Goal: Information Seeking & Learning: Learn about a topic

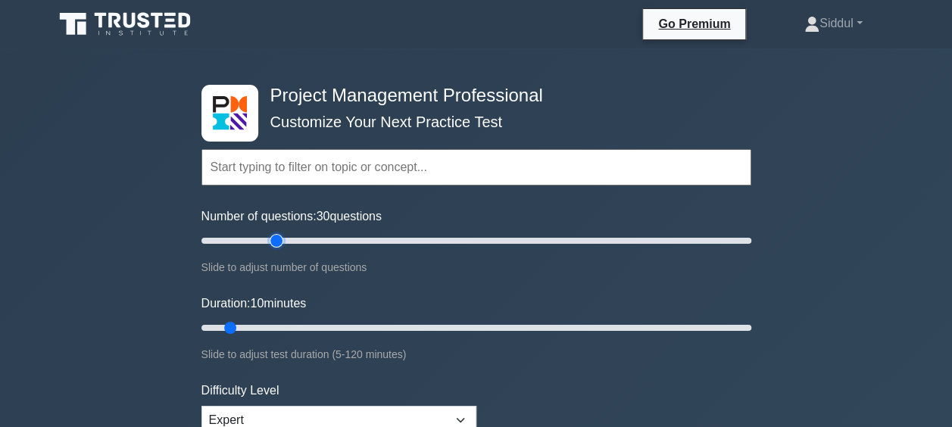
click at [269, 241] on input "Number of questions: 30 questions" at bounding box center [476, 241] width 550 height 18
click at [294, 240] on input "Number of questions: 35 questions" at bounding box center [476, 241] width 550 height 18
click at [322, 240] on input "Number of questions: 45 questions" at bounding box center [476, 241] width 550 height 18
type input "50"
click at [329, 239] on input "Number of questions: 50 questions" at bounding box center [476, 241] width 550 height 18
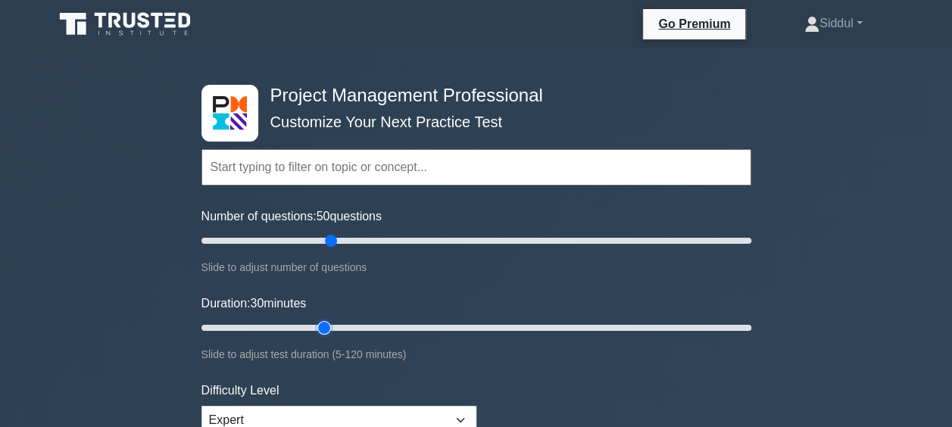
click at [322, 320] on input "Duration: 30 minutes" at bounding box center [476, 328] width 550 height 18
click at [333, 322] on input "Duration: 30 minutes" at bounding box center [476, 328] width 550 height 18
click at [336, 326] on input "Duration: 30 minutes" at bounding box center [476, 328] width 550 height 18
click at [358, 326] on input "Duration: 35 minutes" at bounding box center [476, 328] width 550 height 18
click at [373, 328] on input "Duration: 40 minutes" at bounding box center [476, 328] width 550 height 18
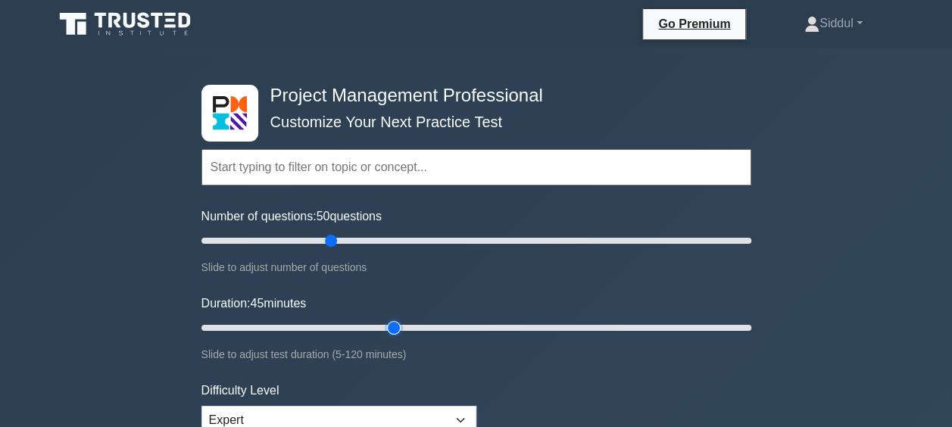
type input "45"
click at [385, 326] on input "Duration: 45 minutes" at bounding box center [476, 328] width 550 height 18
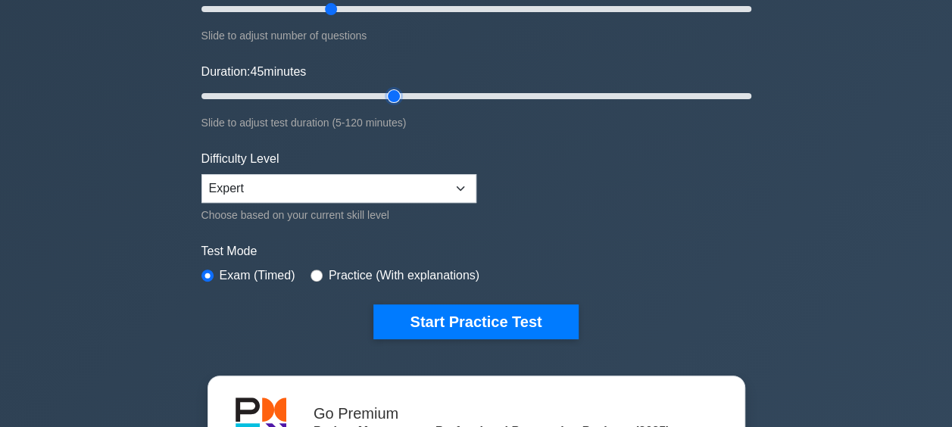
scroll to position [262, 0]
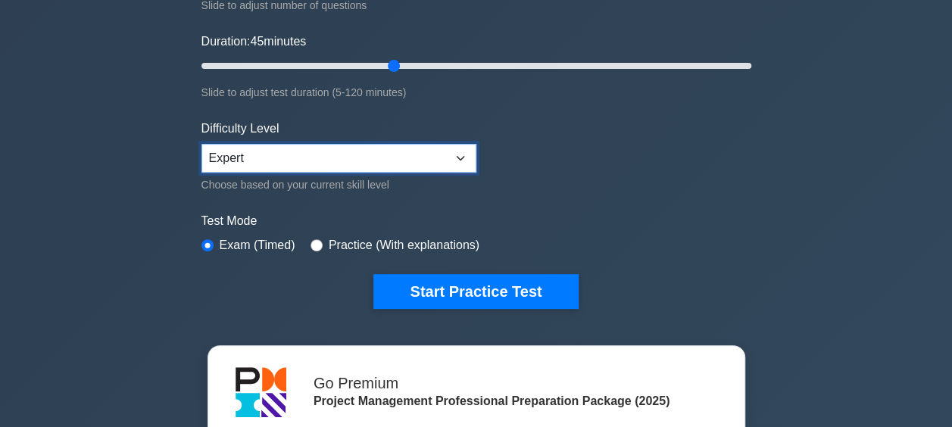
click at [460, 150] on select "Beginner Intermediate Expert" at bounding box center [338, 158] width 275 height 29
click at [201, 144] on select "Beginner Intermediate Expert" at bounding box center [338, 158] width 275 height 29
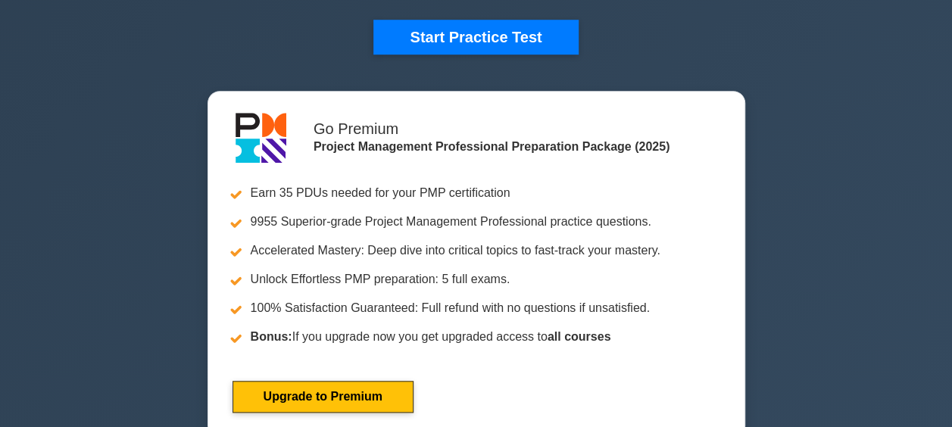
scroll to position [506, 0]
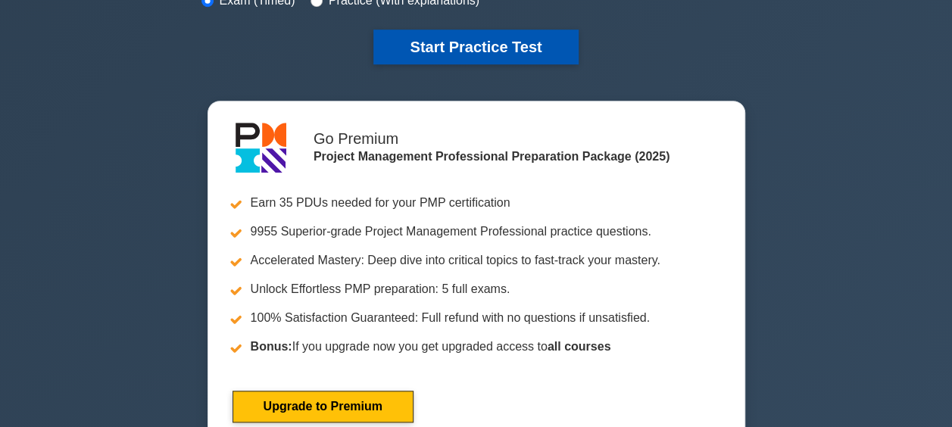
click at [444, 39] on button "Start Practice Test" at bounding box center [475, 47] width 204 height 35
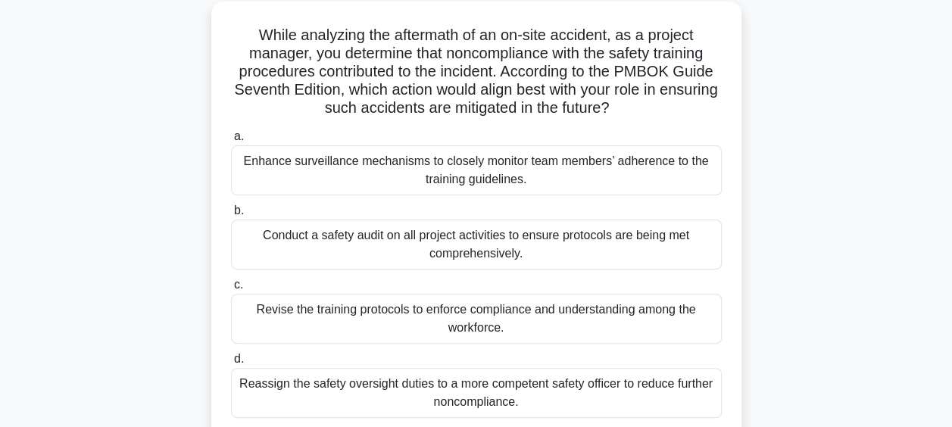
scroll to position [89, 0]
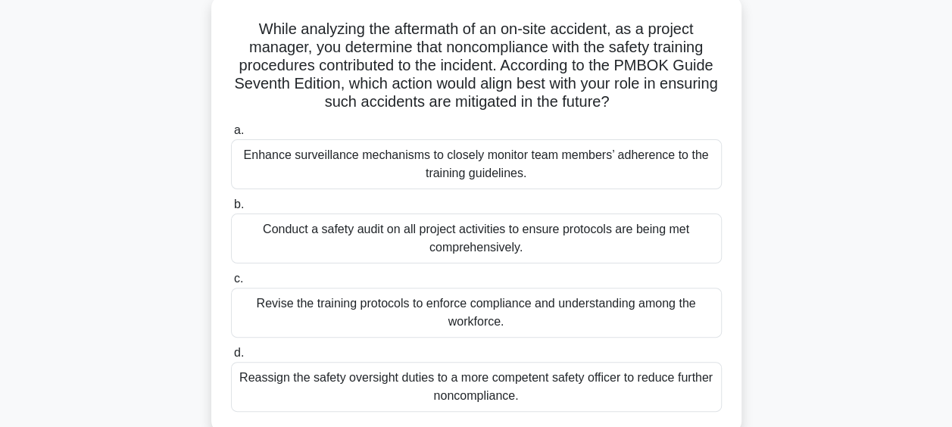
click at [397, 228] on div "Conduct a safety audit on all project activities to ensure protocols are being …" at bounding box center [476, 238] width 491 height 50
click at [231, 210] on input "b. Conduct a safety audit on all project activities to ensure protocols are bei…" at bounding box center [231, 205] width 0 height 10
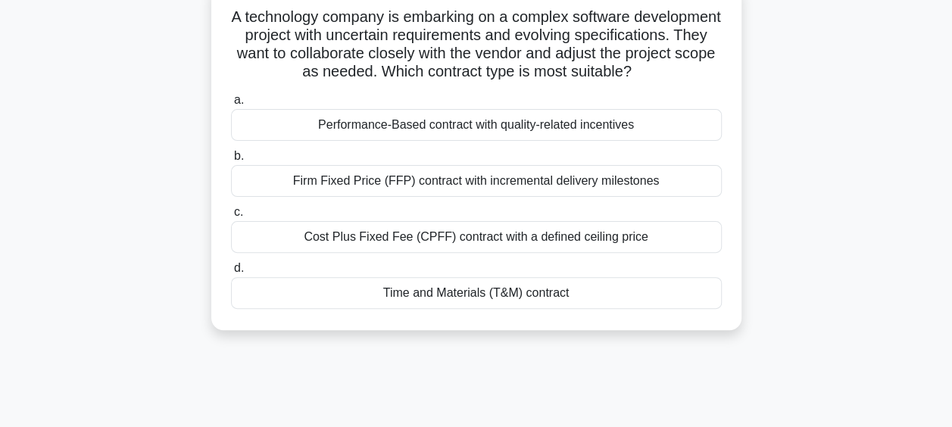
scroll to position [106, 0]
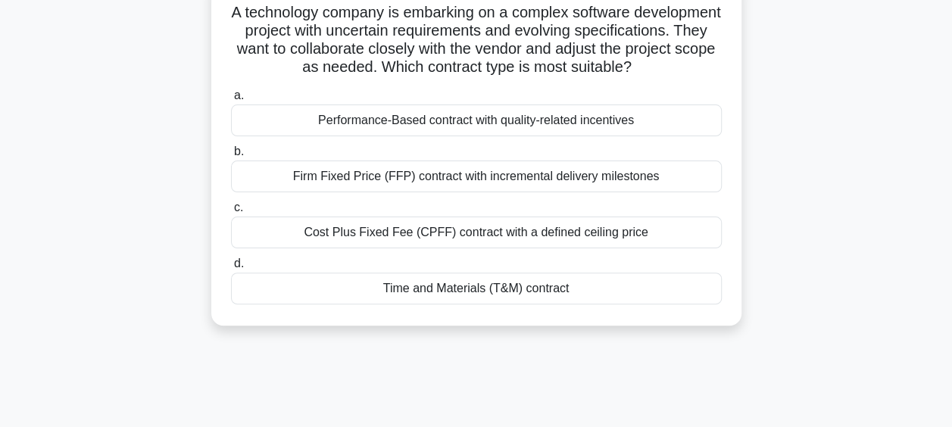
click at [474, 243] on div "Cost Plus Fixed Fee (CPFF) contract with a defined ceiling price" at bounding box center [476, 233] width 491 height 32
click at [231, 213] on input "c. Cost Plus Fixed Fee (CPFF) contract with a defined ceiling price" at bounding box center [231, 208] width 0 height 10
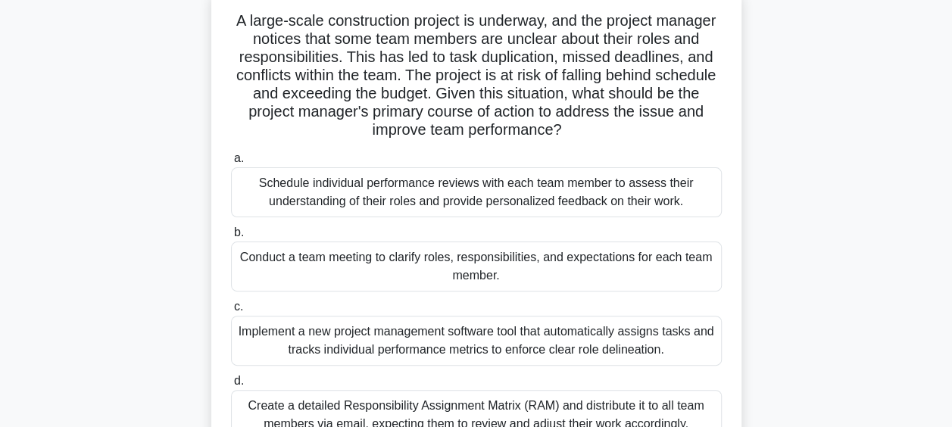
scroll to position [107, 0]
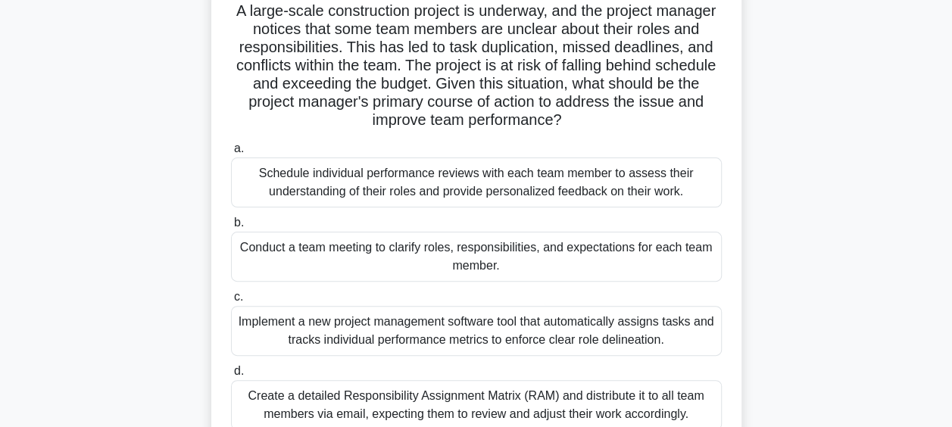
click at [570, 331] on div "Implement a new project management software tool that automatically assigns tas…" at bounding box center [476, 331] width 491 height 50
click at [231, 302] on input "c. Implement a new project management software tool that automatically assigns …" at bounding box center [231, 297] width 0 height 10
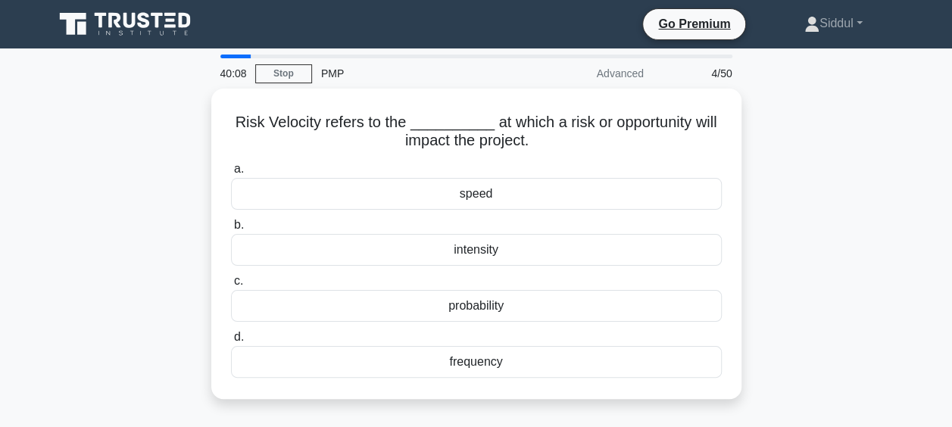
scroll to position [0, 0]
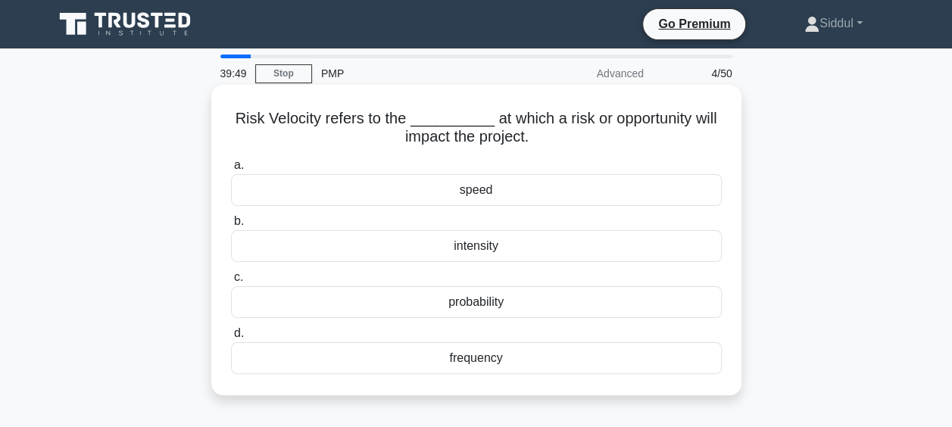
click at [484, 182] on div "speed" at bounding box center [476, 190] width 491 height 32
click at [231, 170] on input "a. speed" at bounding box center [231, 165] width 0 height 10
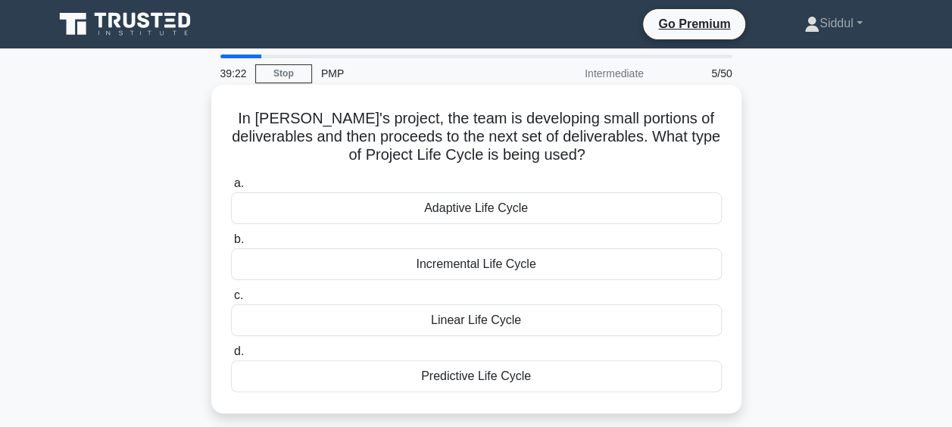
click at [506, 266] on div "Incremental Life Cycle" at bounding box center [476, 264] width 491 height 32
click at [231, 245] on input "b. Incremental Life Cycle" at bounding box center [231, 240] width 0 height 10
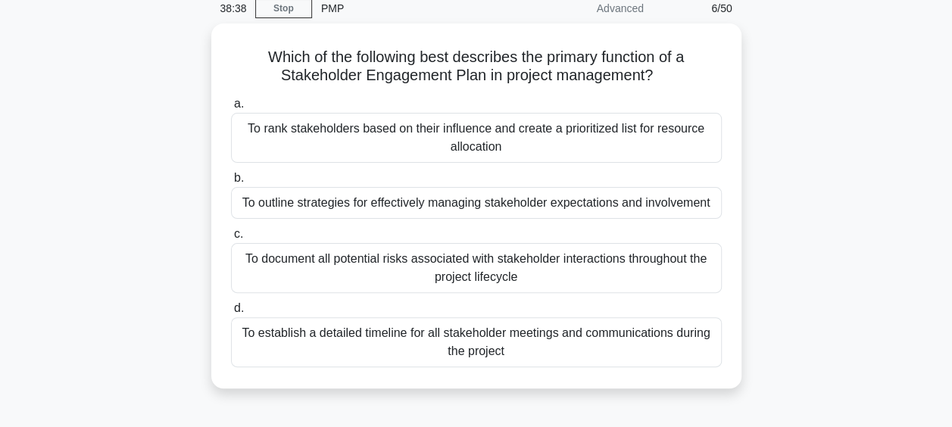
scroll to position [73, 0]
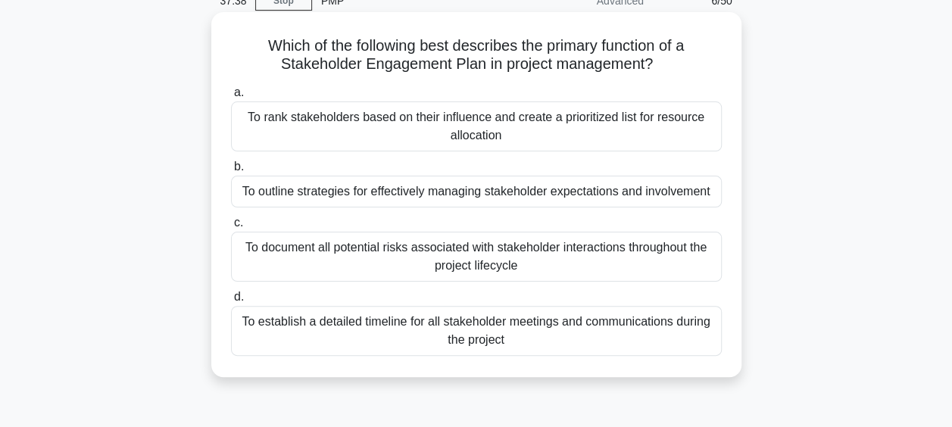
click at [553, 251] on div "To document all potential risks associated with stakeholder interactions throug…" at bounding box center [476, 257] width 491 height 50
click at [231, 228] on input "c. To document all potential risks associated with stakeholder interactions thr…" at bounding box center [231, 223] width 0 height 10
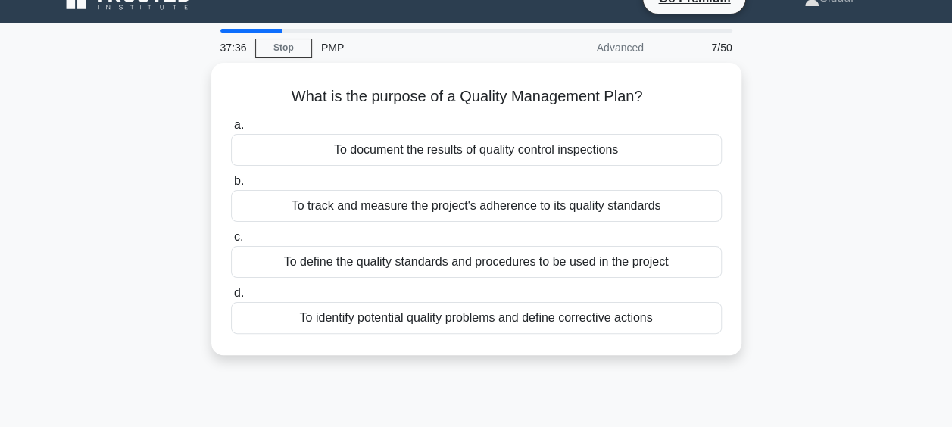
scroll to position [0, 0]
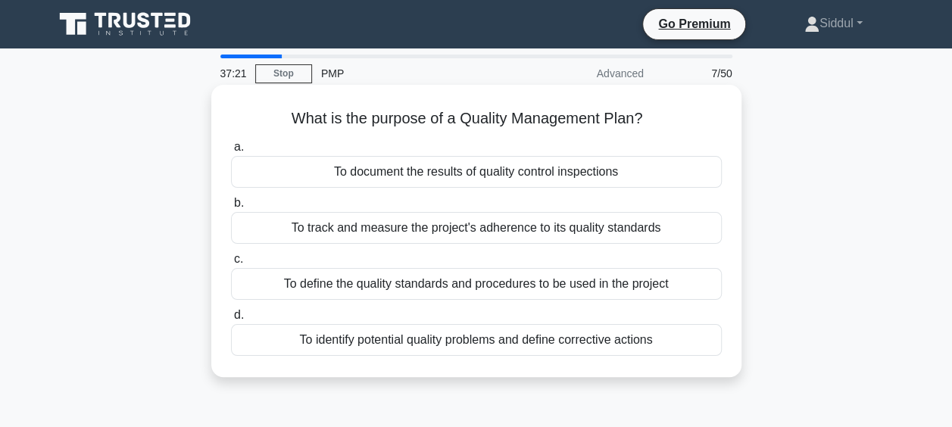
click at [429, 283] on div "To define the quality standards and procedures to be used in the project" at bounding box center [476, 284] width 491 height 32
click at [231, 264] on input "c. To define the quality standards and procedures to be used in the project" at bounding box center [231, 259] width 0 height 10
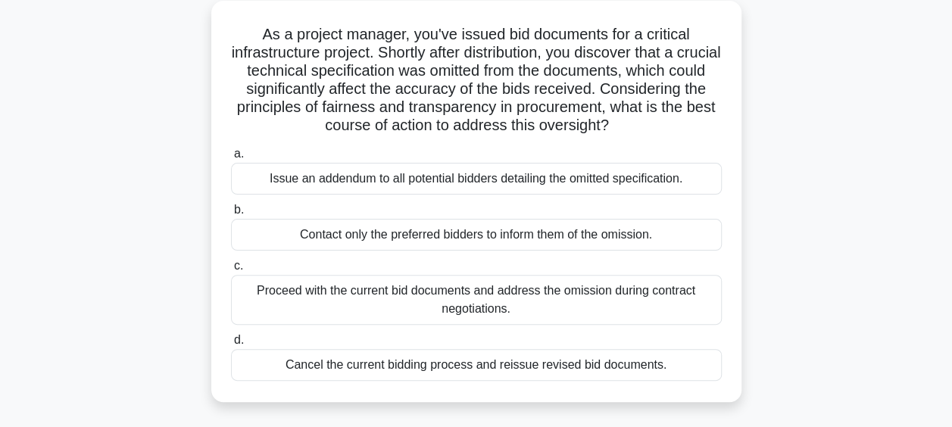
scroll to position [157, 0]
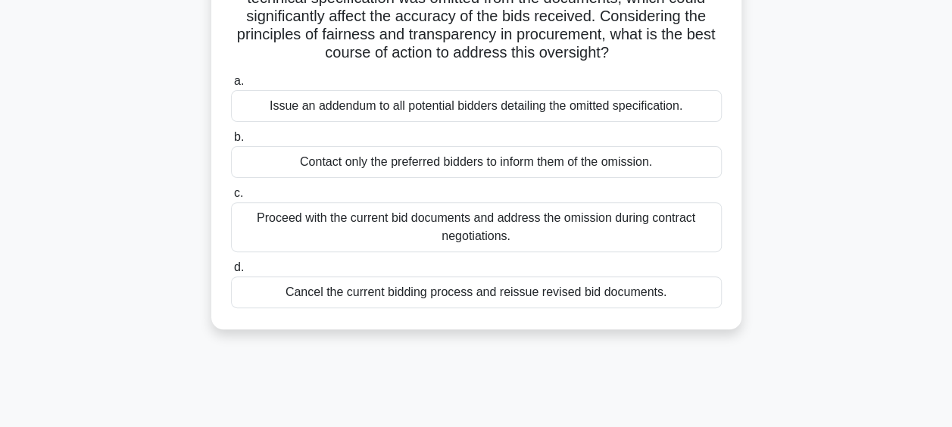
click at [463, 288] on div "Cancel the current bidding process and reissue revised bid documents." at bounding box center [476, 292] width 491 height 32
click at [231, 273] on input "d. Cancel the current bidding process and reissue revised bid documents." at bounding box center [231, 268] width 0 height 10
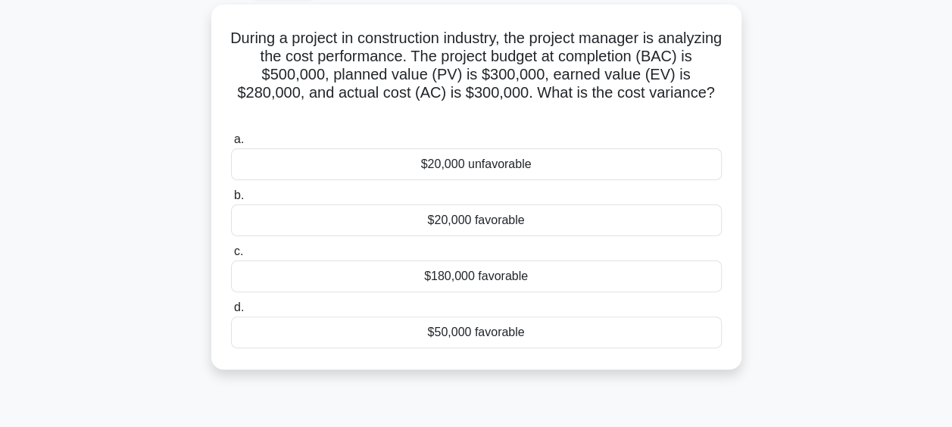
scroll to position [86, 0]
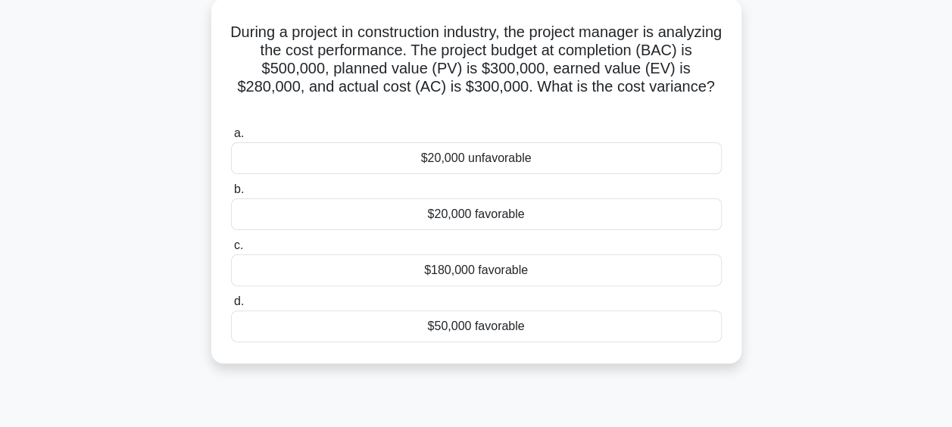
click at [522, 160] on div "$20,000 unfavorable" at bounding box center [476, 158] width 491 height 32
click at [231, 139] on input "a. $20,000 unfavorable" at bounding box center [231, 134] width 0 height 10
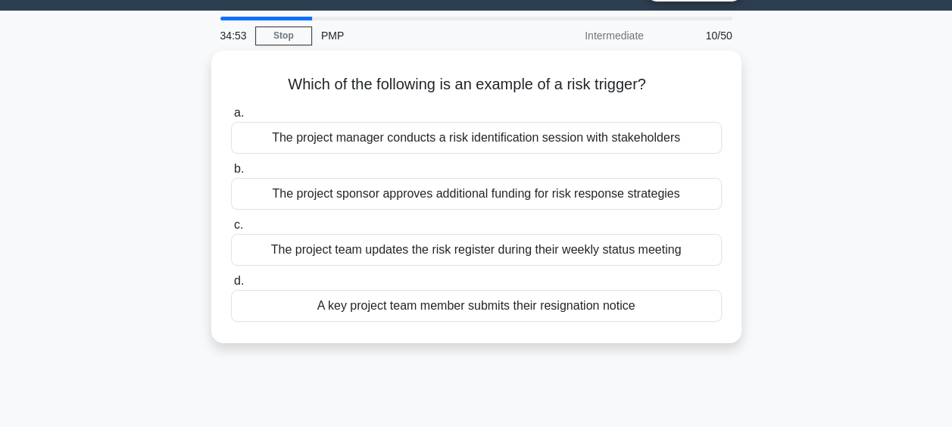
scroll to position [0, 0]
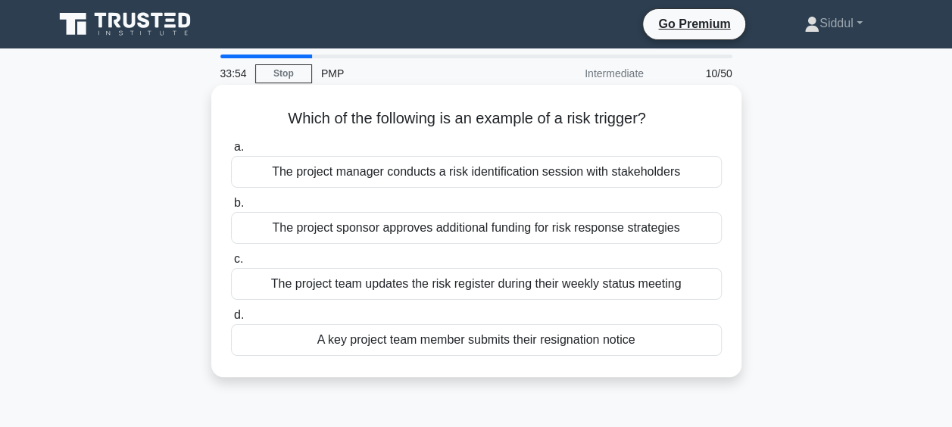
click at [462, 174] on div "The project manager conducts a risk identification session with stakeholders" at bounding box center [476, 172] width 491 height 32
click at [231, 152] on input "a. The project manager conducts a risk identification session with stakeholders" at bounding box center [231, 147] width 0 height 10
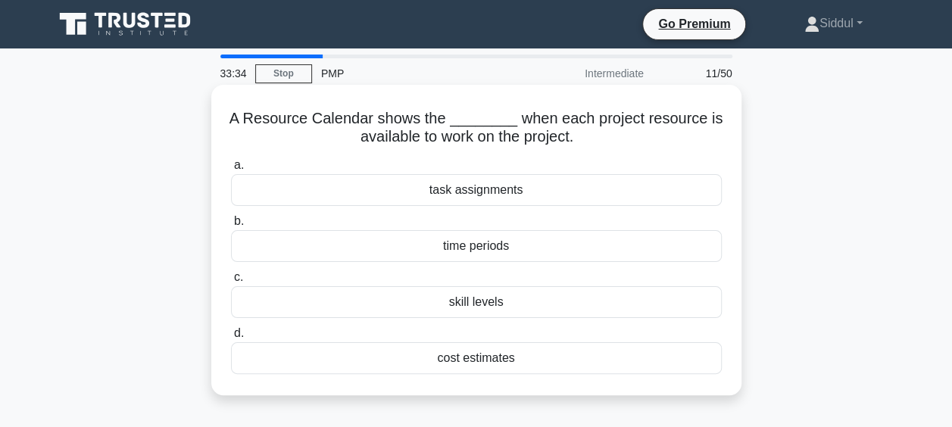
click at [492, 243] on div "time periods" at bounding box center [476, 246] width 491 height 32
click at [231, 226] on input "b. time periods" at bounding box center [231, 222] width 0 height 10
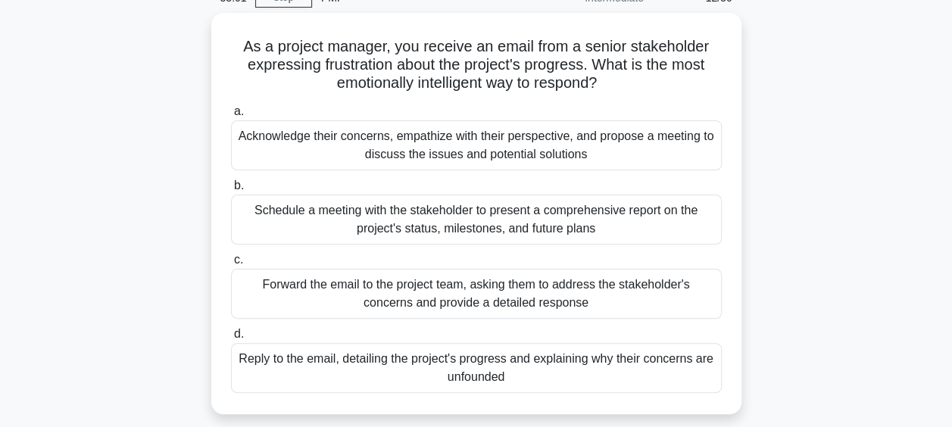
scroll to position [76, 0]
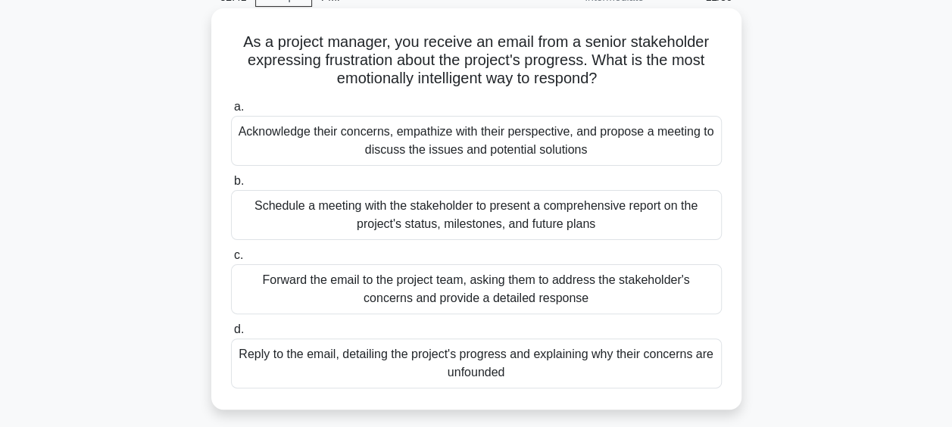
click at [544, 139] on div "Acknowledge their concerns, empathize with their perspective, and propose a mee…" at bounding box center [476, 141] width 491 height 50
click at [231, 112] on input "a. Acknowledge their concerns, empathize with their perspective, and propose a …" at bounding box center [231, 107] width 0 height 10
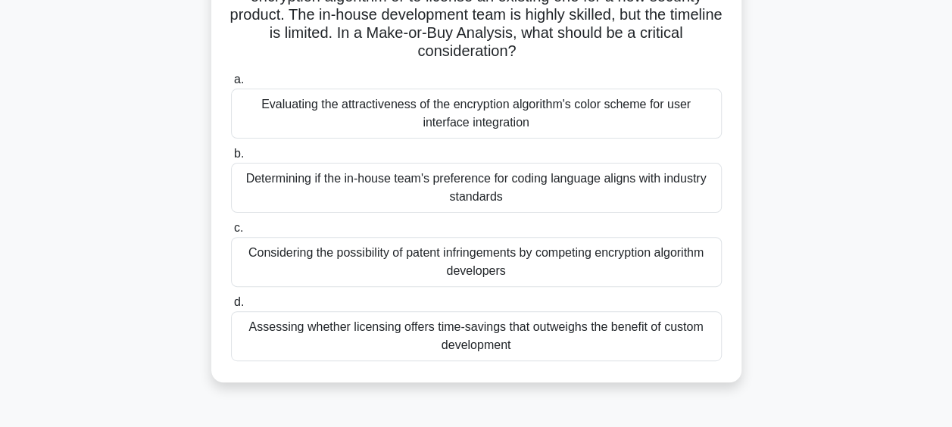
scroll to position [146, 0]
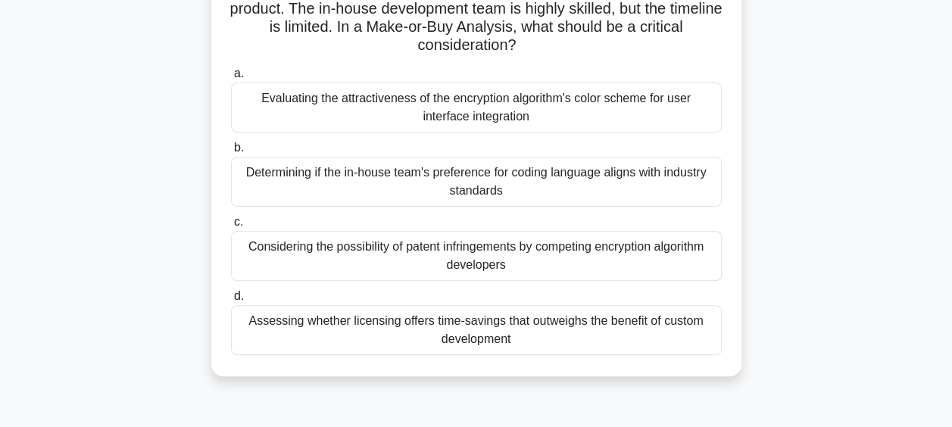
click at [540, 333] on div "Assessing whether licensing offers time-savings that outweighs the benefit of c…" at bounding box center [476, 330] width 491 height 50
click at [231, 301] on input "d. Assessing whether licensing offers time-savings that outweighs the benefit o…" at bounding box center [231, 296] width 0 height 10
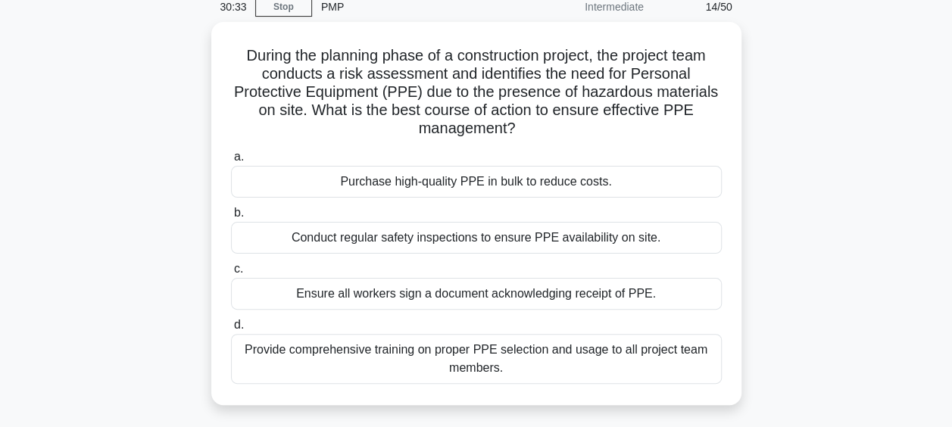
scroll to position [70, 0]
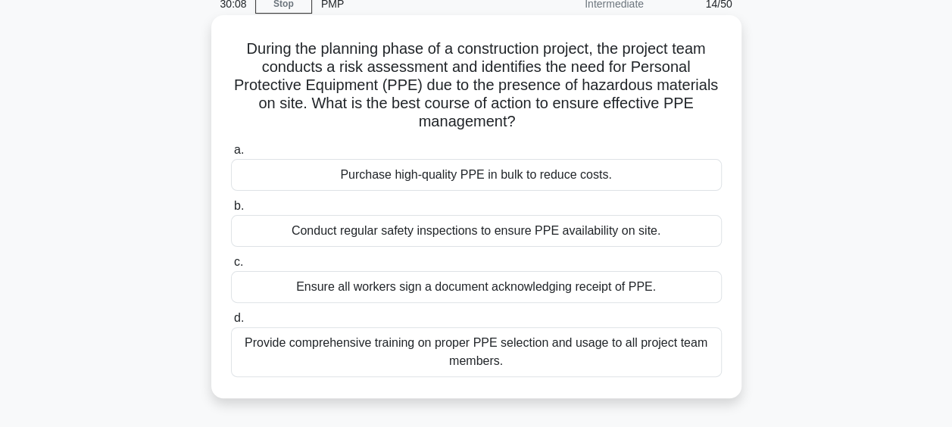
click at [509, 354] on div "Provide comprehensive training on proper PPE selection and usage to all project…" at bounding box center [476, 352] width 491 height 50
click at [231, 323] on input "d. Provide comprehensive training on proper PPE selection and usage to all proj…" at bounding box center [231, 318] width 0 height 10
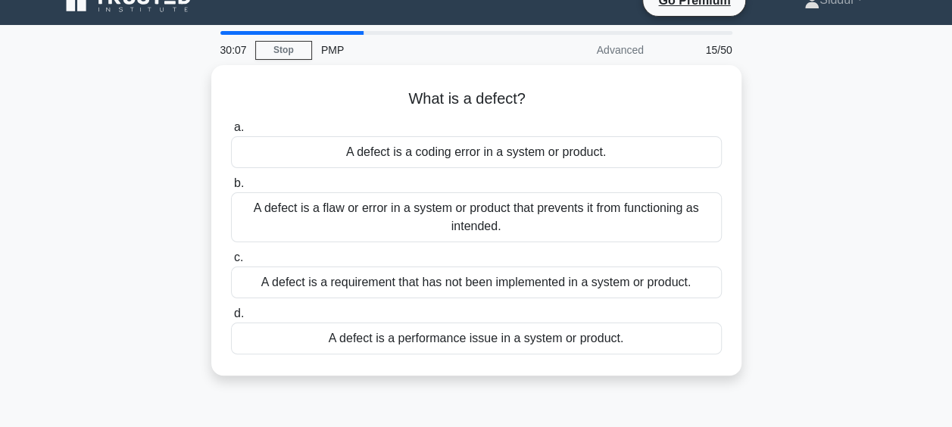
scroll to position [0, 0]
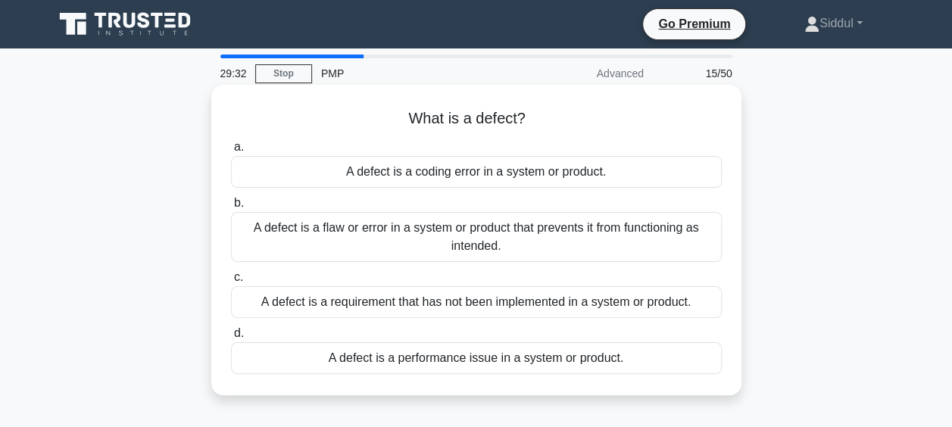
click at [535, 245] on div "A defect is a flaw or error in a system or product that prevents it from functi…" at bounding box center [476, 237] width 491 height 50
click at [231, 208] on input "b. A defect is a flaw or error in a system or product that prevents it from fun…" at bounding box center [231, 203] width 0 height 10
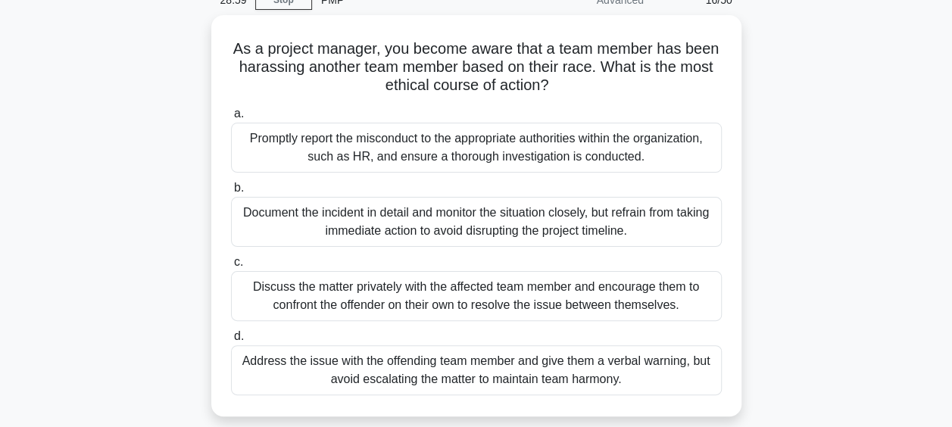
scroll to position [106, 0]
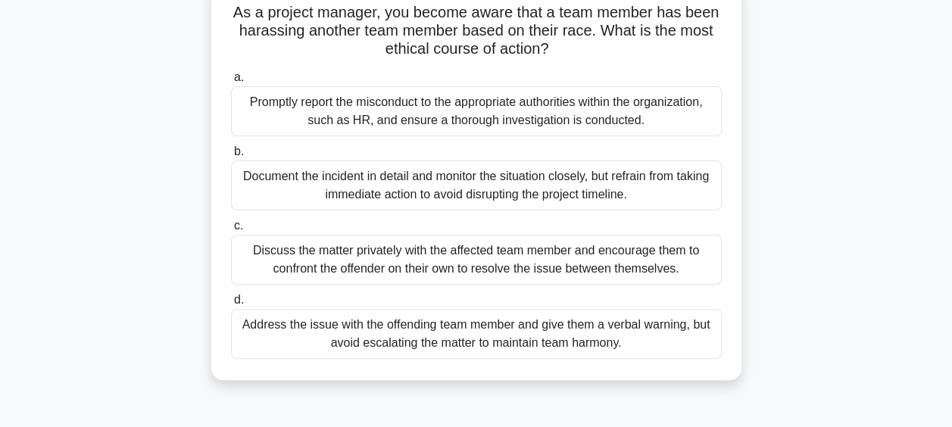
click at [504, 114] on div "Promptly report the misconduct to the appropriate authorities within the organi…" at bounding box center [476, 111] width 491 height 50
click at [231, 83] on input "a. Promptly report the misconduct to the appropriate authorities within the org…" at bounding box center [231, 78] width 0 height 10
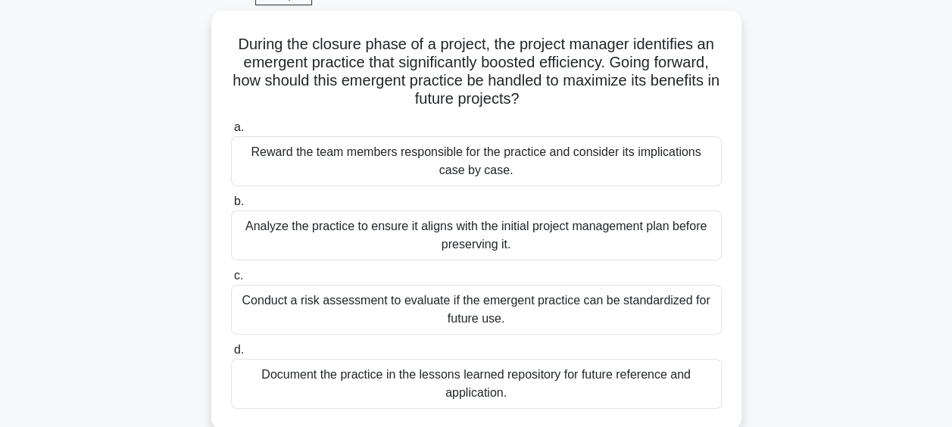
scroll to position [129, 0]
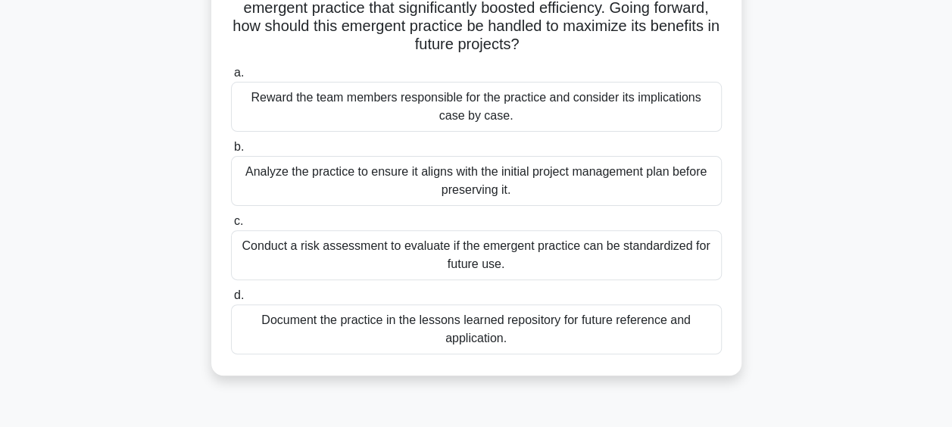
click at [500, 250] on div "Conduct a risk assessment to evaluate if the emergent practice can be standardi…" at bounding box center [476, 255] width 491 height 50
click at [231, 226] on input "c. Conduct a risk assessment to evaluate if the emergent practice can be standa…" at bounding box center [231, 222] width 0 height 10
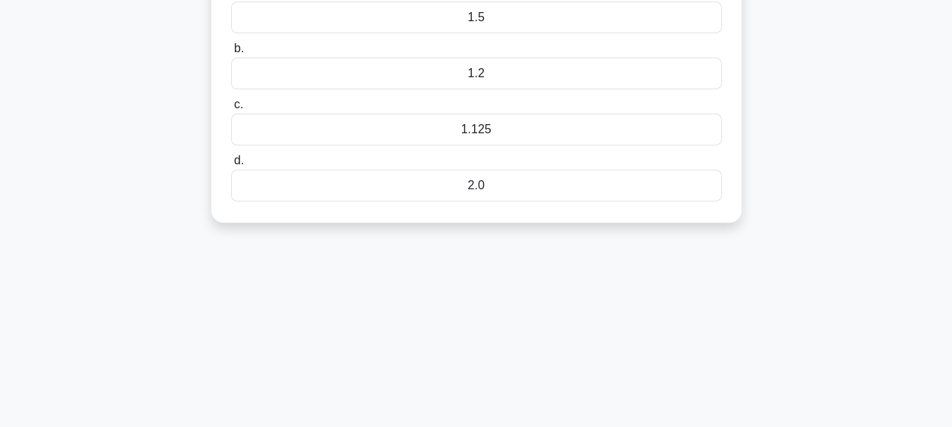
scroll to position [76, 0]
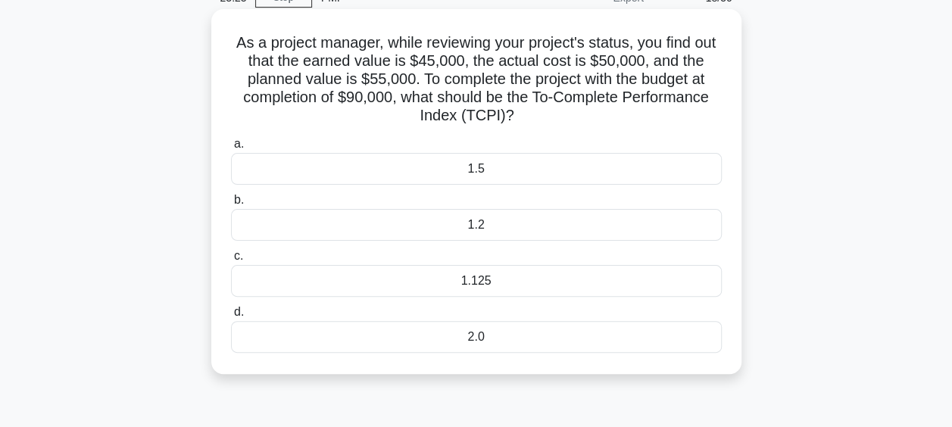
click at [450, 283] on div "1.125" at bounding box center [476, 281] width 491 height 32
click at [231, 261] on input "c. 1.125" at bounding box center [231, 256] width 0 height 10
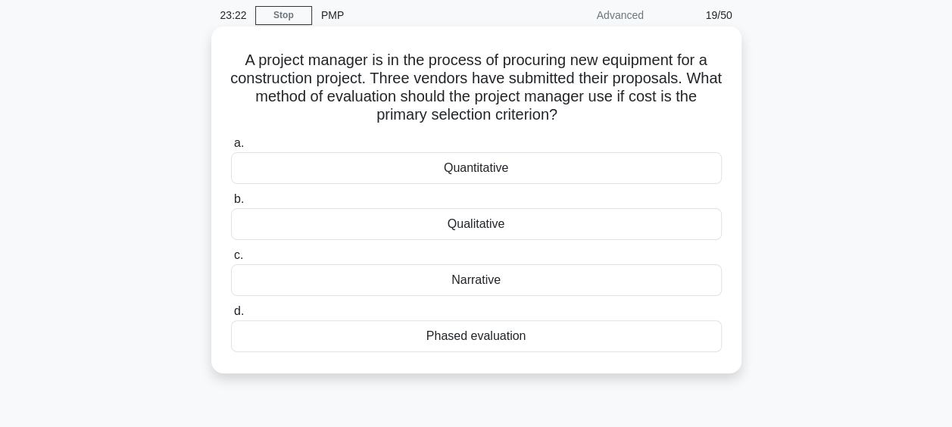
scroll to position [0, 0]
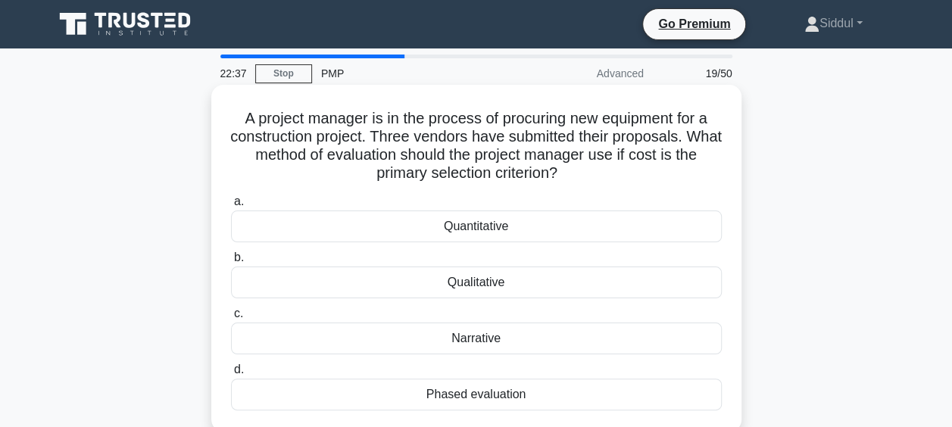
click at [494, 227] on div "Quantitative" at bounding box center [476, 226] width 491 height 32
click at [231, 207] on input "a. Quantitative" at bounding box center [231, 202] width 0 height 10
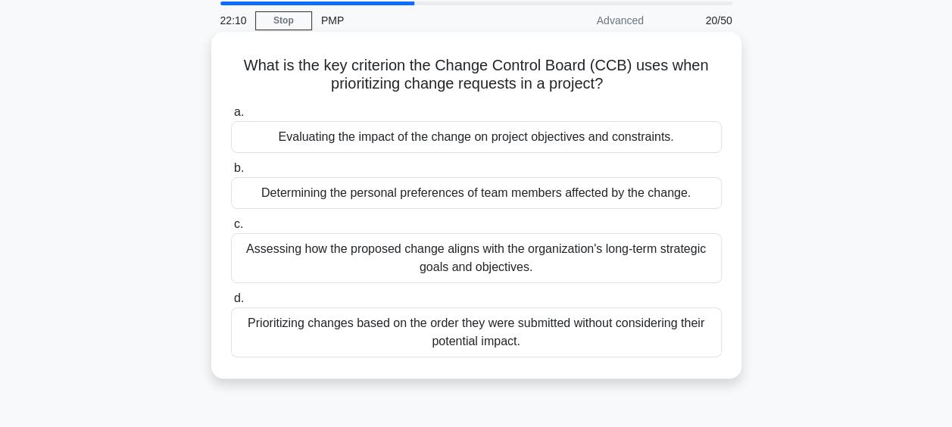
scroll to position [76, 0]
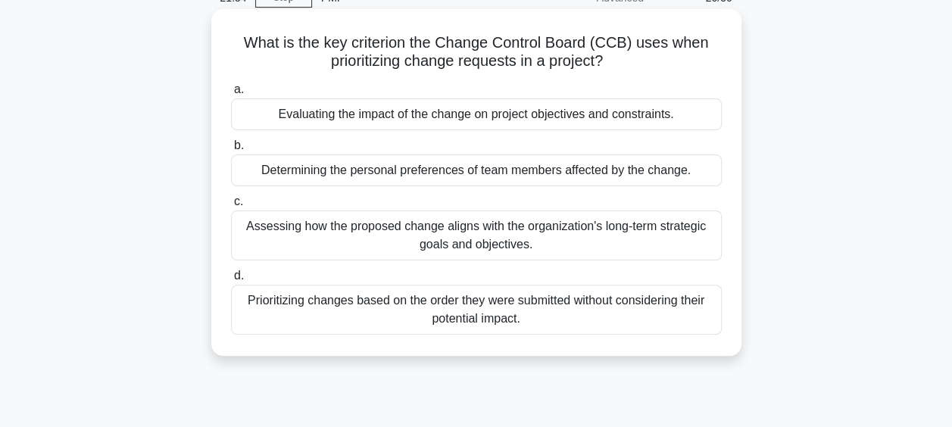
click at [471, 237] on div "Assessing how the proposed change aligns with the organization's long-term stra…" at bounding box center [476, 235] width 491 height 50
click at [231, 207] on input "c. Assessing how the proposed change aligns with the organization's long-term s…" at bounding box center [231, 202] width 0 height 10
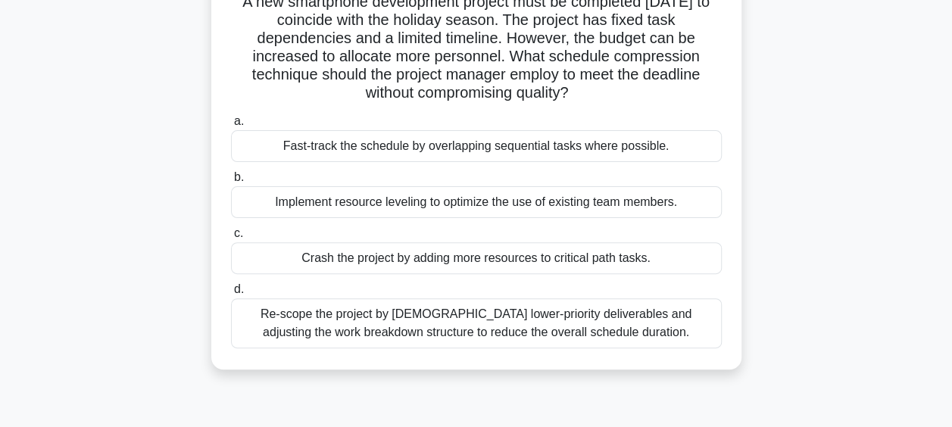
scroll to position [151, 0]
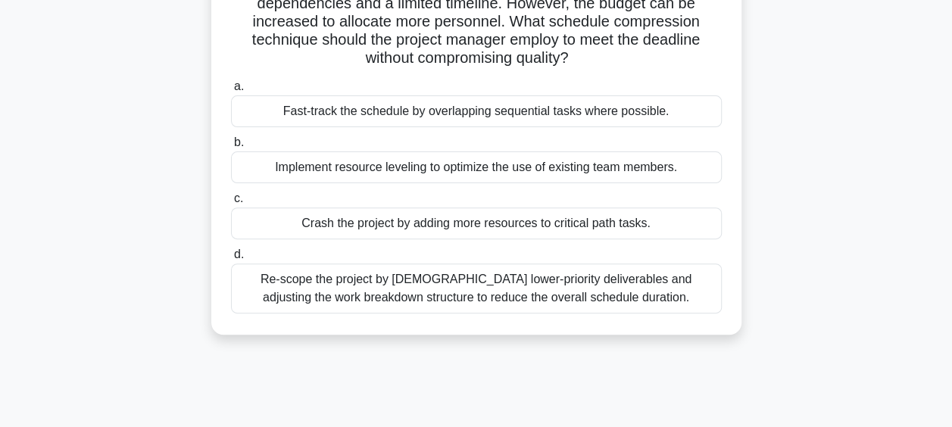
click at [450, 226] on div "Crash the project by adding more resources to critical path tasks." at bounding box center [476, 223] width 491 height 32
click at [231, 204] on input "c. Crash the project by adding more resources to critical path tasks." at bounding box center [231, 199] width 0 height 10
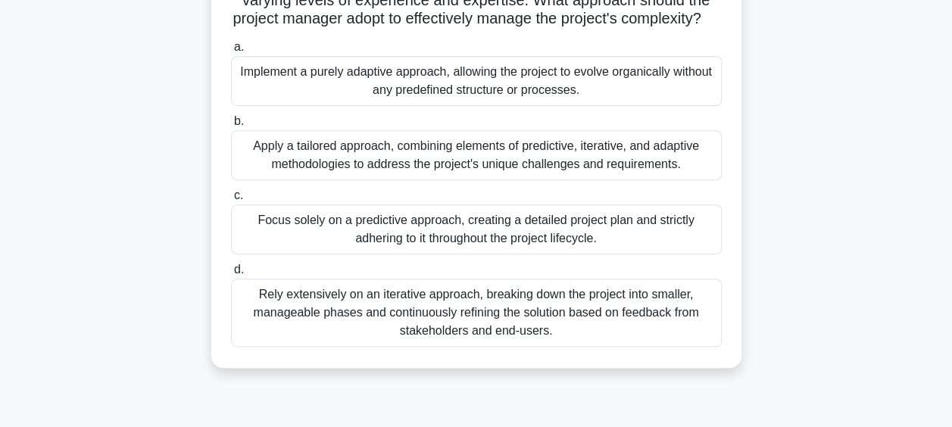
scroll to position [379, 0]
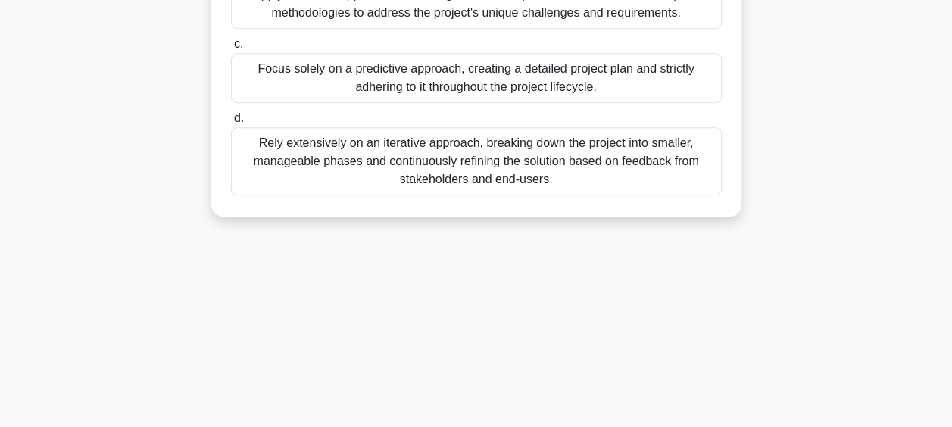
click at [500, 178] on div "Rely extensively on an iterative approach, breaking down the project into small…" at bounding box center [476, 161] width 491 height 68
click at [231, 123] on input "d. Rely extensively on an iterative approach, breaking down the project into sm…" at bounding box center [231, 119] width 0 height 10
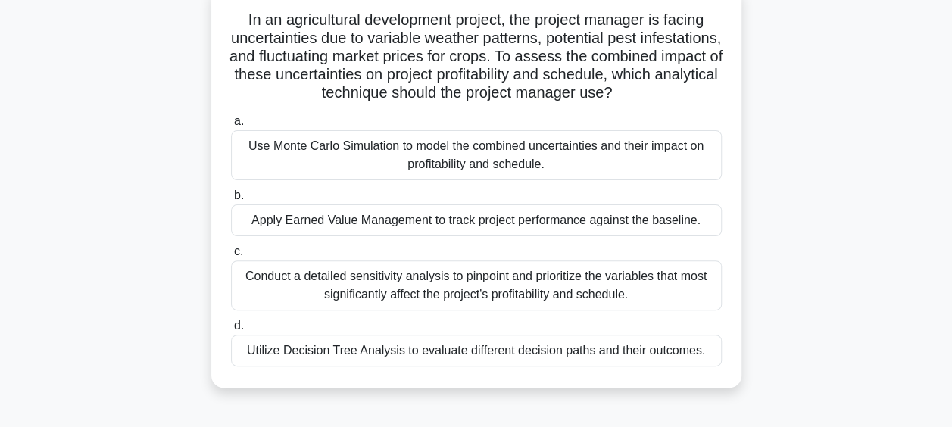
scroll to position [76, 0]
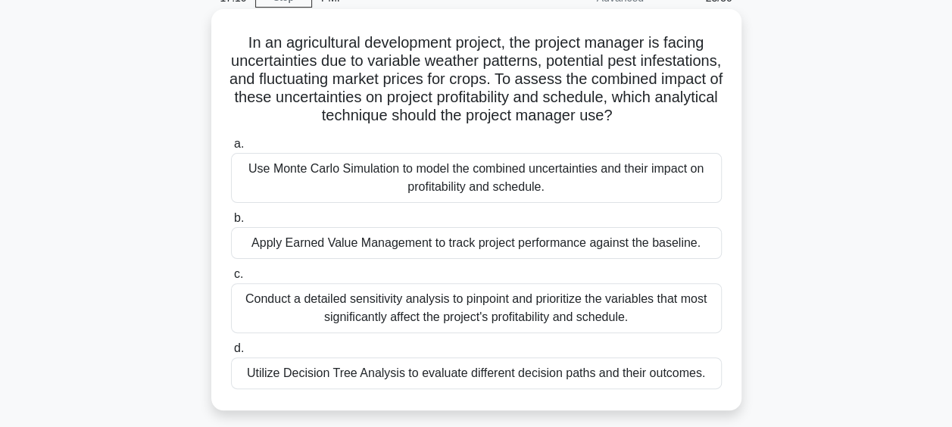
click at [447, 189] on div "Use Monte Carlo Simulation to model the combined uncertainties and their impact…" at bounding box center [476, 178] width 491 height 50
click at [231, 149] on input "a. Use Monte Carlo Simulation to model the combined uncertainties and their imp…" at bounding box center [231, 144] width 0 height 10
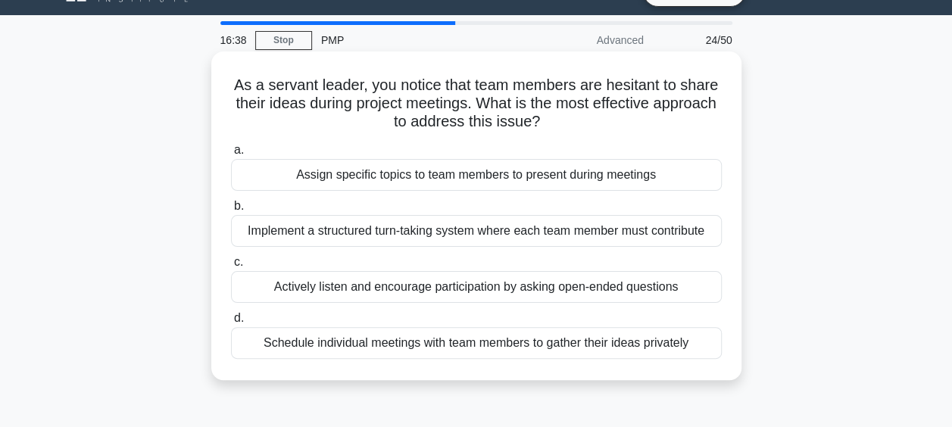
scroll to position [0, 0]
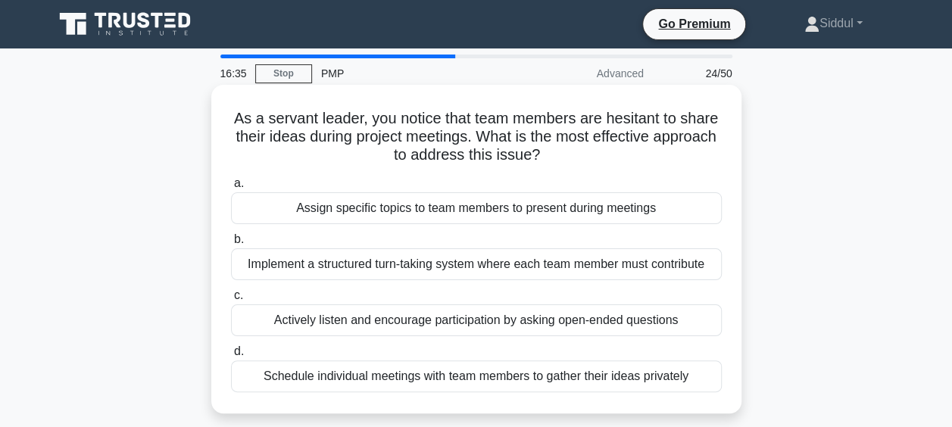
click at [491, 264] on div "Implement a structured turn-taking system where each team member must contribute" at bounding box center [476, 264] width 491 height 32
click at [231, 245] on input "b. Implement a structured turn-taking system where each team member must contri…" at bounding box center [231, 240] width 0 height 10
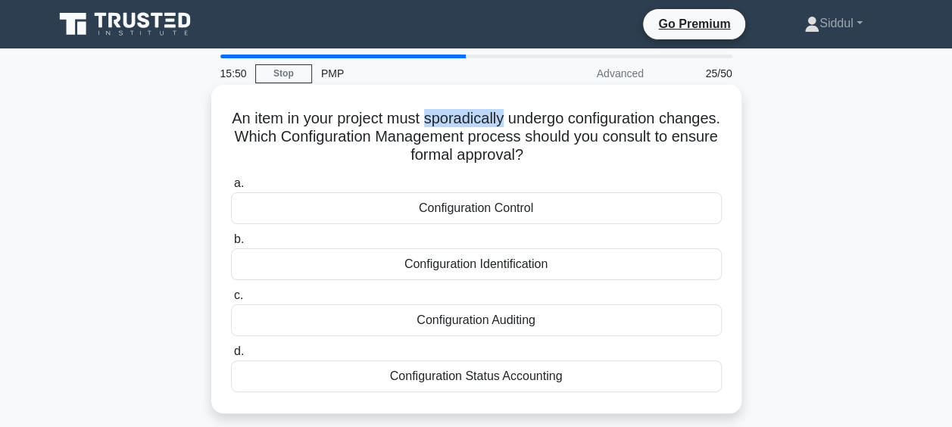
drag, startPoint x: 536, startPoint y: 117, endPoint x: 456, endPoint y: 111, distance: 80.5
click at [456, 111] on h5 "An item in your project must sporadically undergo configuration changes. Which …" at bounding box center [476, 137] width 494 height 56
copy h5 "sporadically"
click at [496, 375] on div "Configuration Status Accounting" at bounding box center [476, 376] width 491 height 32
click at [231, 357] on input "d. Configuration Status Accounting" at bounding box center [231, 352] width 0 height 10
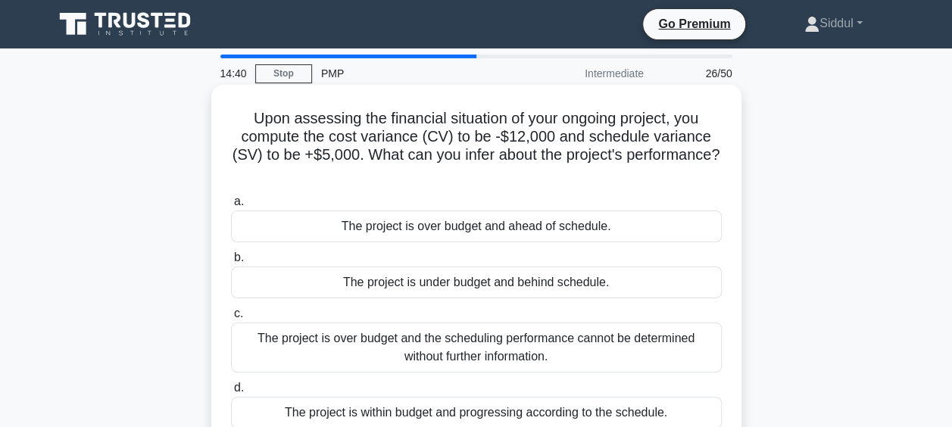
click at [521, 230] on div "The project is over budget and ahead of schedule." at bounding box center [476, 226] width 491 height 32
click at [231, 207] on input "a. The project is over budget and ahead of schedule." at bounding box center [231, 202] width 0 height 10
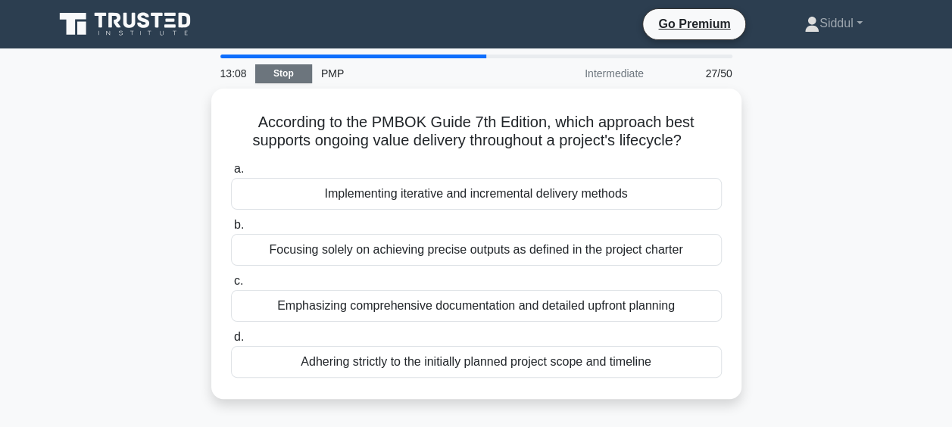
click at [287, 70] on link "Stop" at bounding box center [283, 73] width 57 height 19
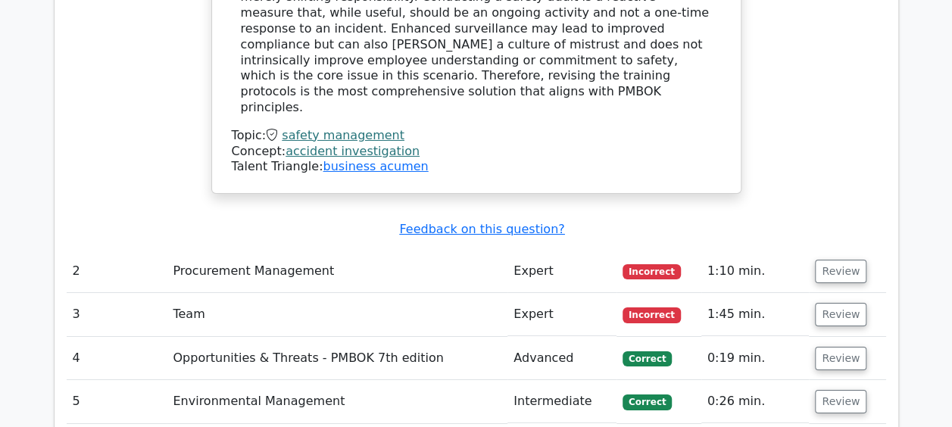
scroll to position [2574, 0]
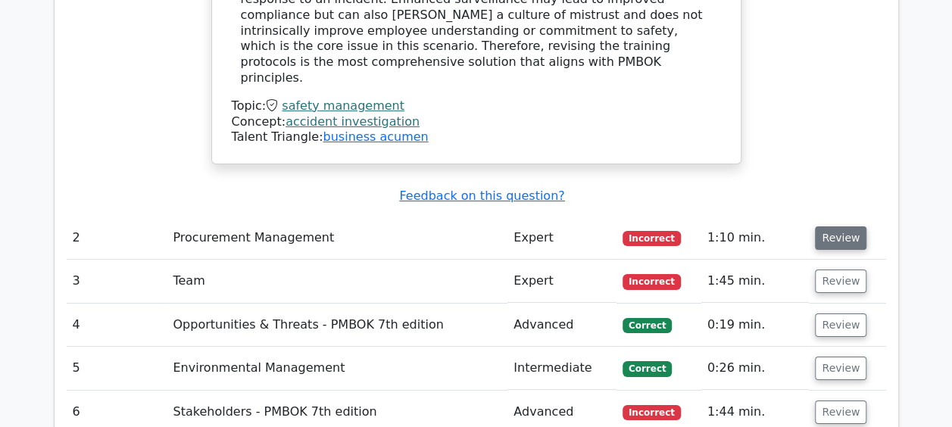
click at [831, 226] on button "Review" at bounding box center [840, 237] width 51 height 23
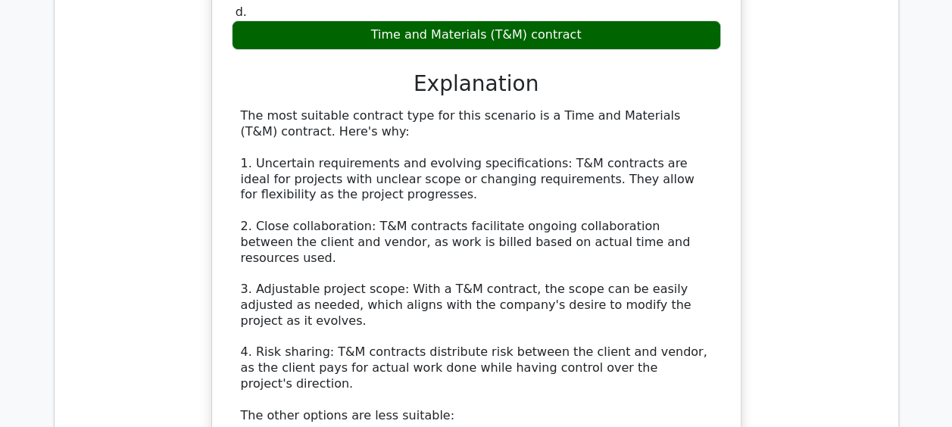
scroll to position [3255, 0]
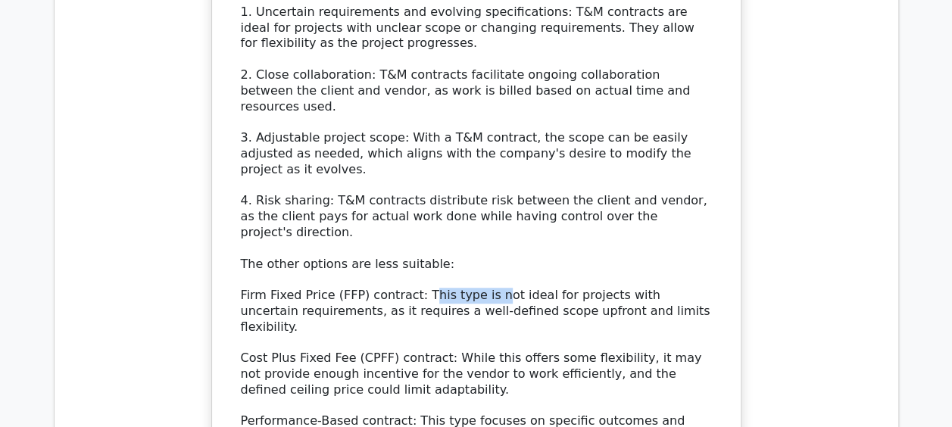
drag, startPoint x: 413, startPoint y: 118, endPoint x: 477, endPoint y: 120, distance: 63.6
click at [477, 120] on div "The most suitable contract type for this scenario is a Time and Materials (T&M)…" at bounding box center [476, 240] width 471 height 567
